Goal: Task Accomplishment & Management: Manage account settings

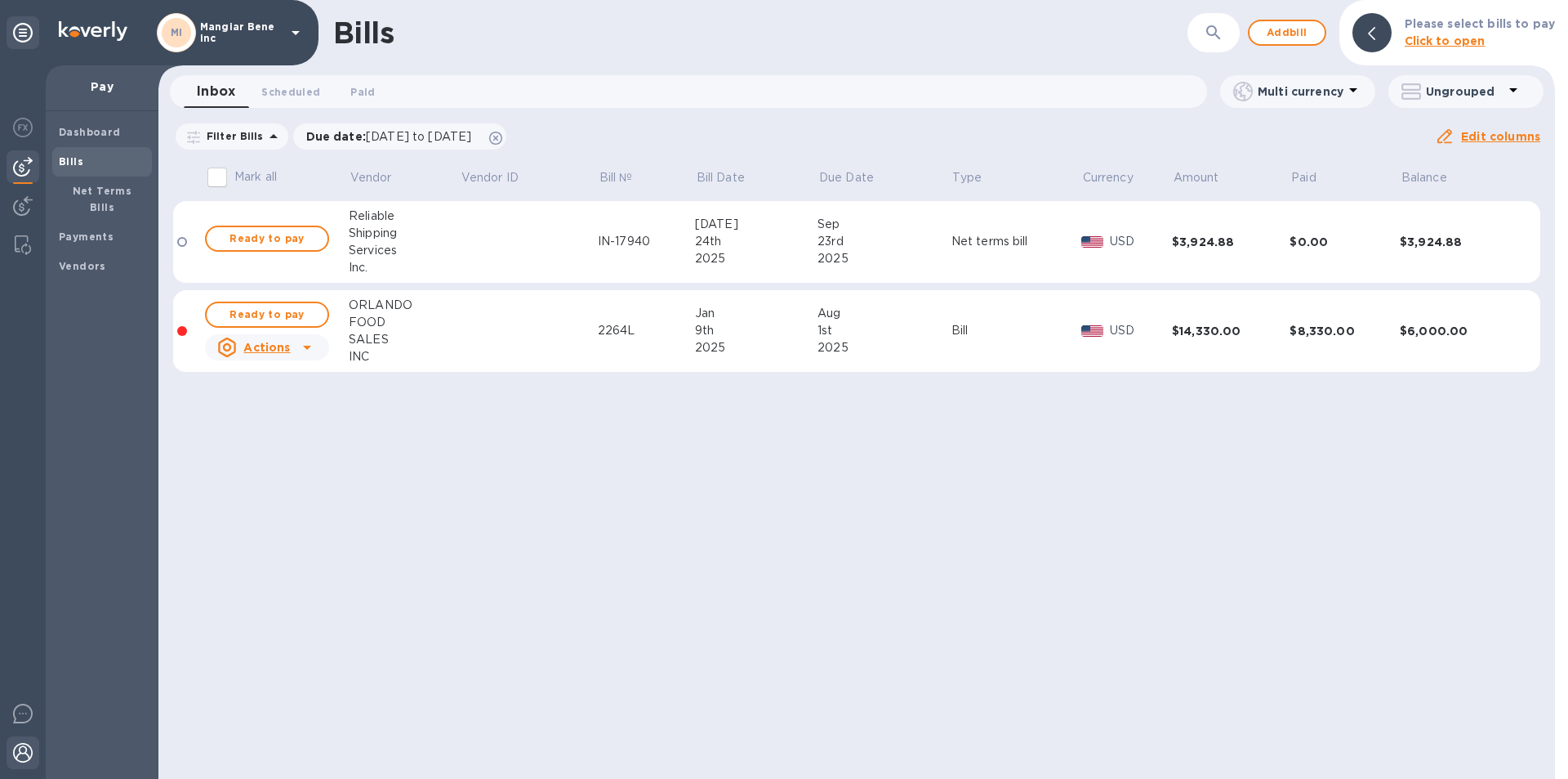
click at [23, 757] on img at bounding box center [23, 753] width 19 height 19
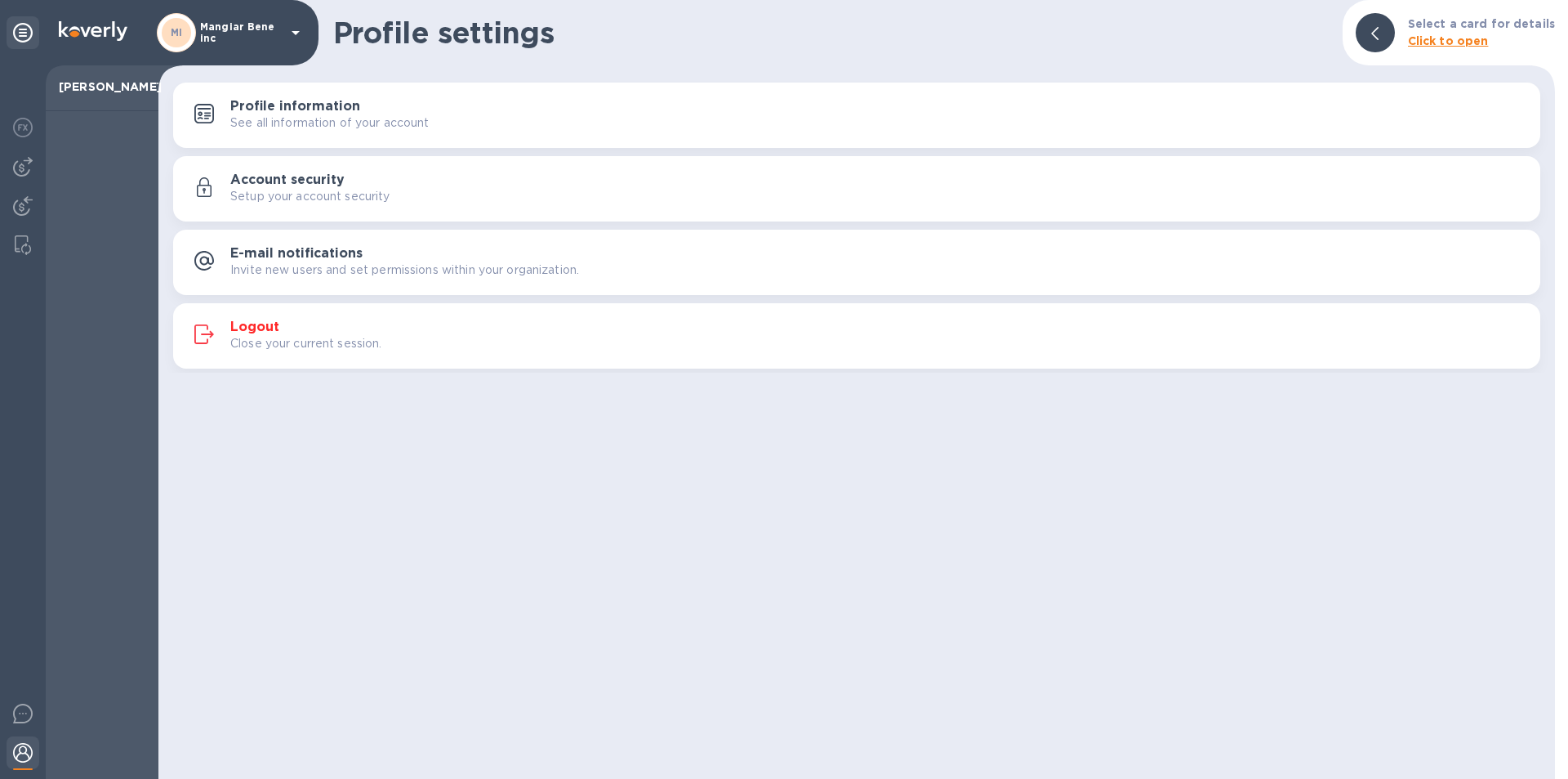
click at [275, 324] on h3 "Logout" at bounding box center [255, 327] width 49 height 16
